Goal: Information Seeking & Learning: Learn about a topic

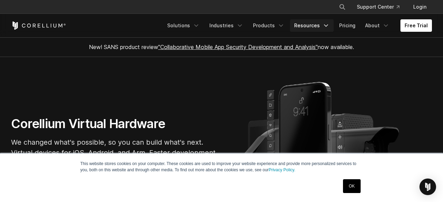
click at [311, 26] on link "Resources" at bounding box center [312, 25] width 44 height 12
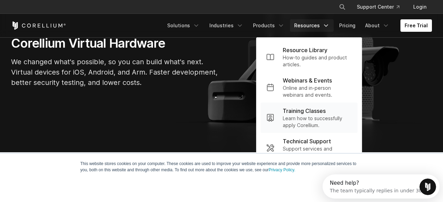
click at [311, 111] on p "Training Classes" at bounding box center [304, 111] width 43 height 8
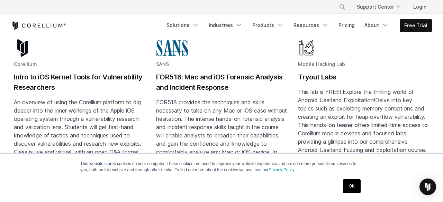
scroll to position [280, 0]
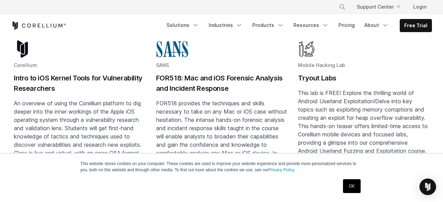
click at [121, 73] on h2 "Intro to iOS Kernel Tools for Vulnerability Researchers" at bounding box center [79, 83] width 131 height 21
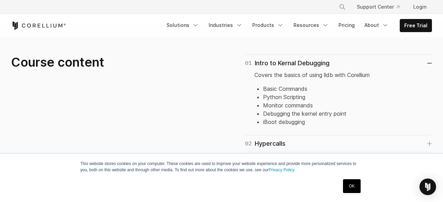
scroll to position [447, 0]
